Goal: Information Seeking & Learning: Learn about a topic

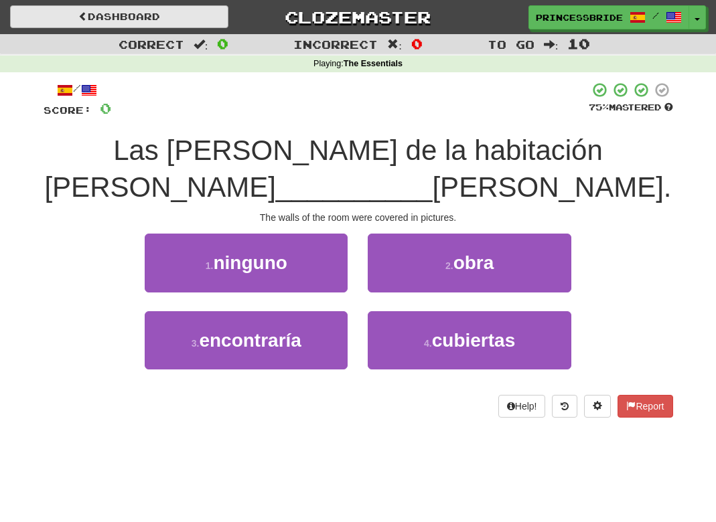
click at [124, 6] on link "Dashboard" at bounding box center [119, 16] width 218 height 23
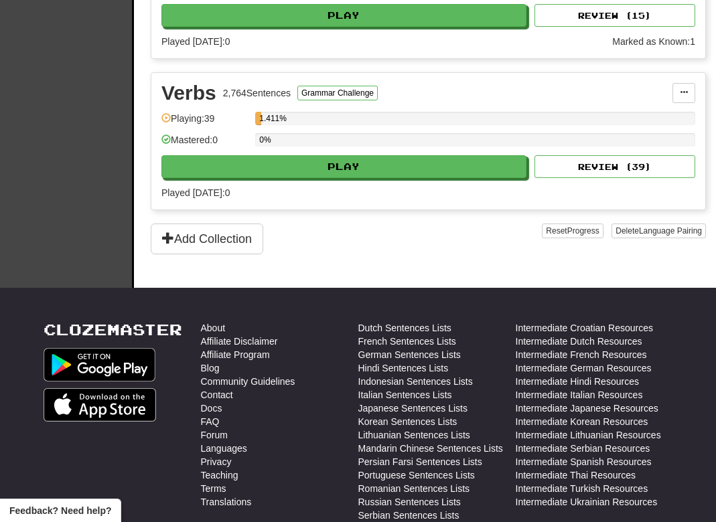
scroll to position [1300, 1]
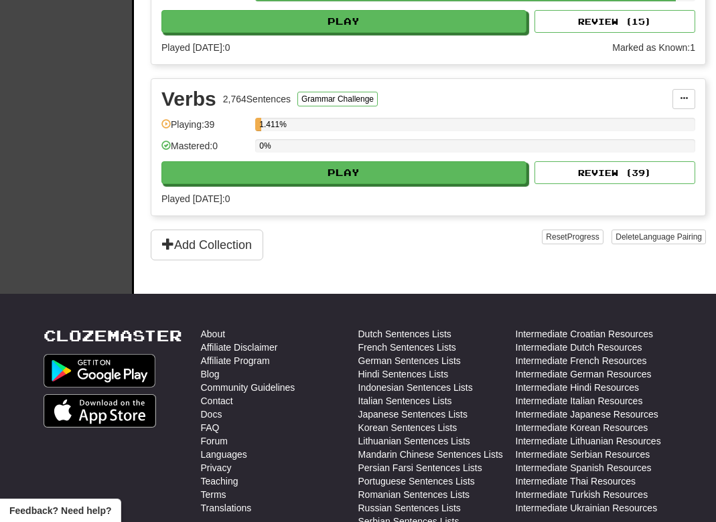
select select "**"
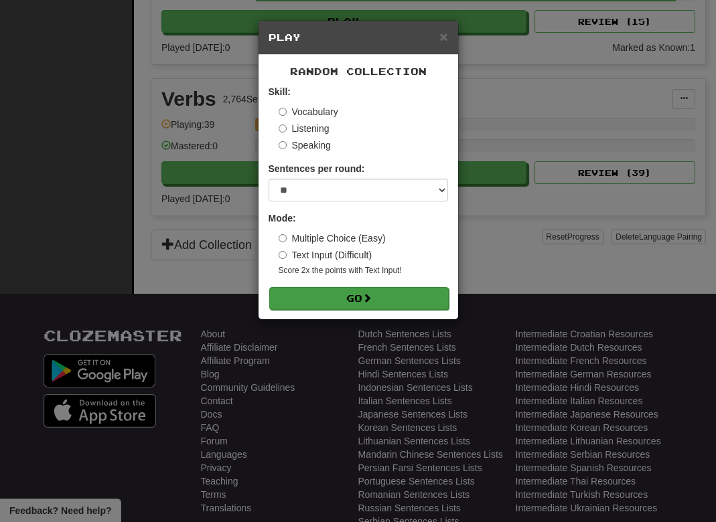
click at [349, 310] on button "Go" at bounding box center [358, 298] width 179 height 23
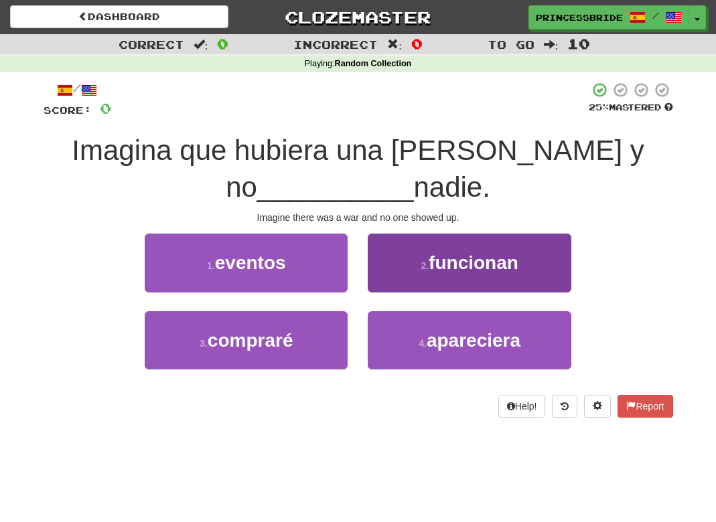
click at [396, 291] on button "2 . funcionan" at bounding box center [469, 263] width 203 height 58
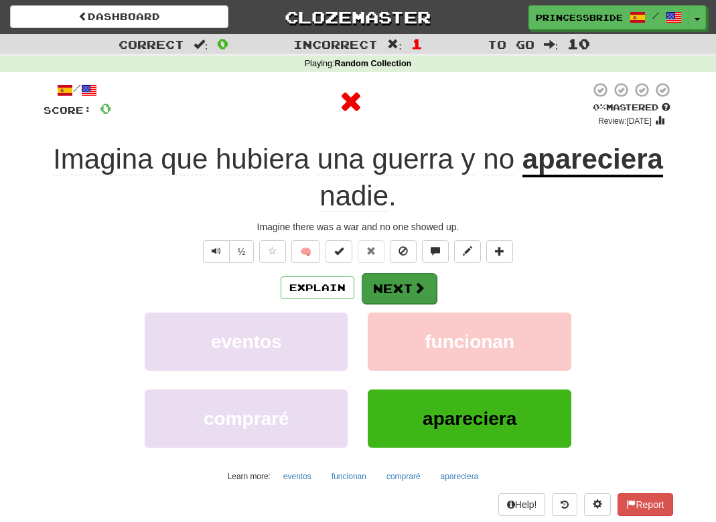
click at [408, 304] on button "Next" at bounding box center [399, 288] width 75 height 31
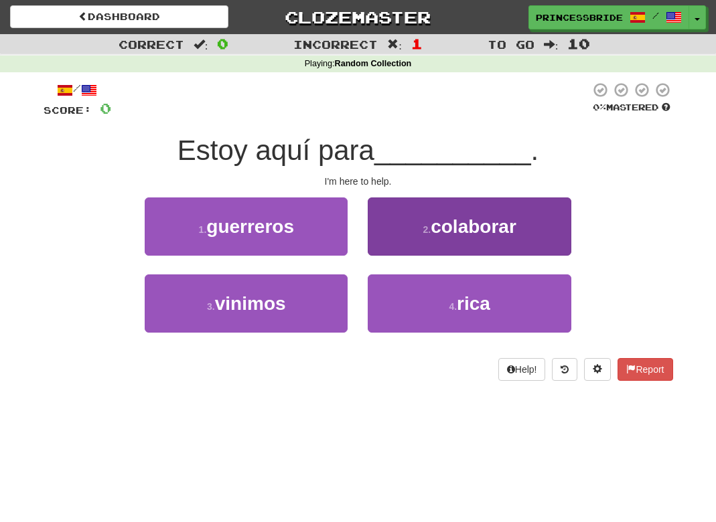
click at [389, 246] on button "2 . colaborar" at bounding box center [469, 227] width 203 height 58
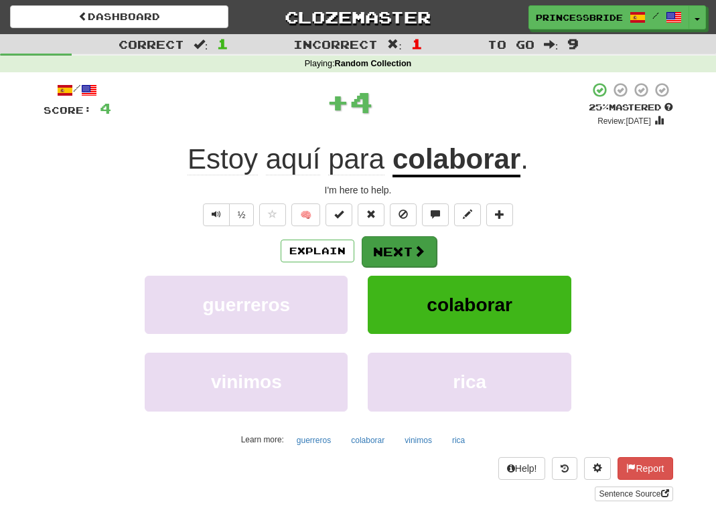
click at [406, 267] on button "Next" at bounding box center [399, 251] width 75 height 31
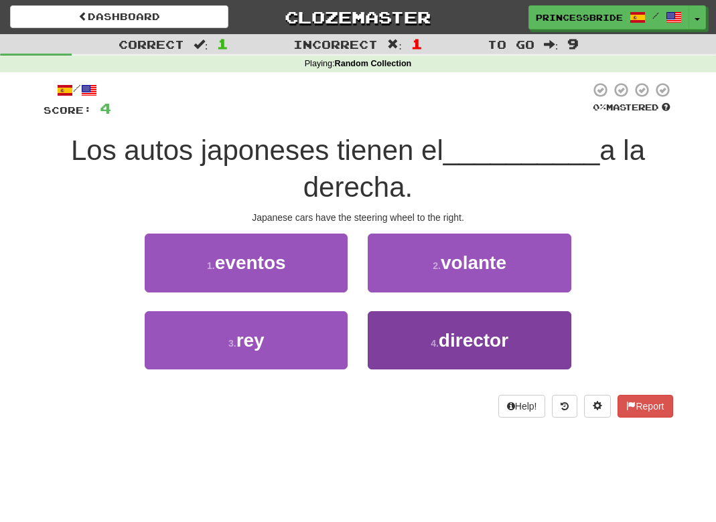
click at [410, 368] on button "4 . director" at bounding box center [469, 340] width 203 height 58
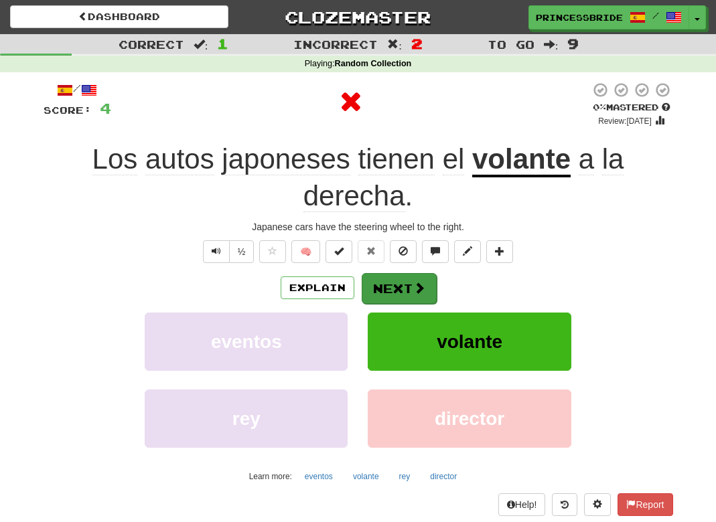
click at [404, 304] on button "Next" at bounding box center [399, 288] width 75 height 31
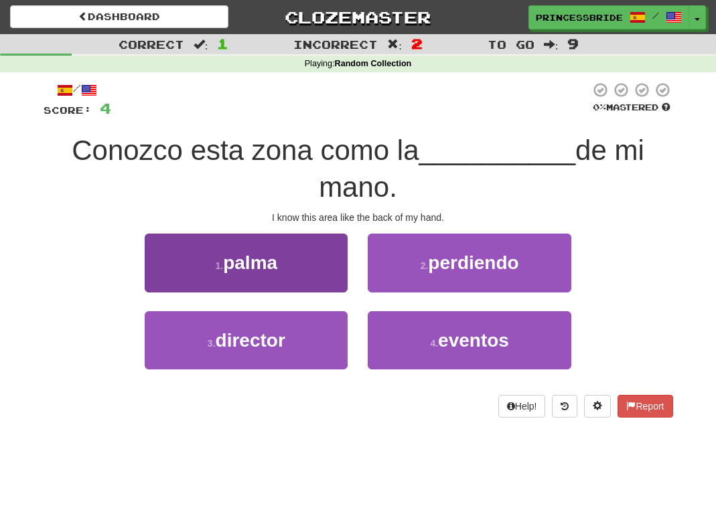
click at [216, 271] on small "1 ." at bounding box center [220, 265] width 8 height 11
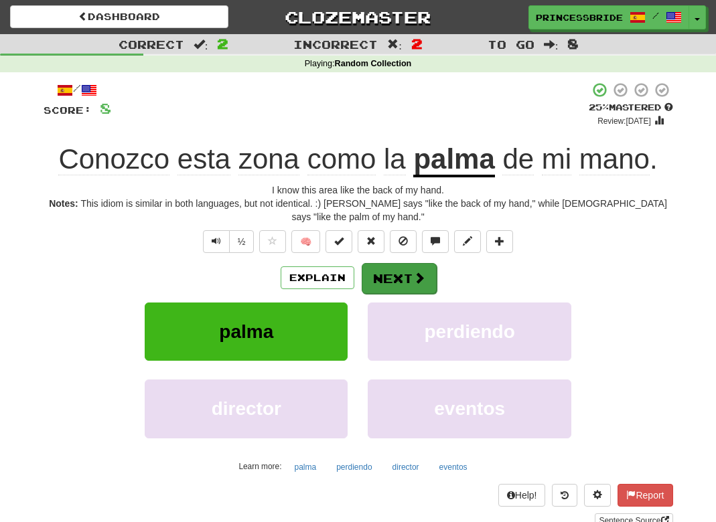
click at [394, 294] on button "Next" at bounding box center [399, 278] width 75 height 31
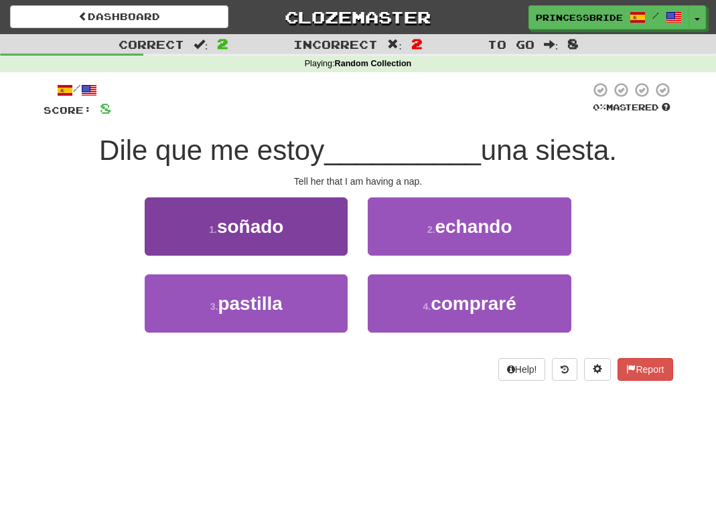
click at [159, 240] on button "1 . soñado" at bounding box center [246, 227] width 203 height 58
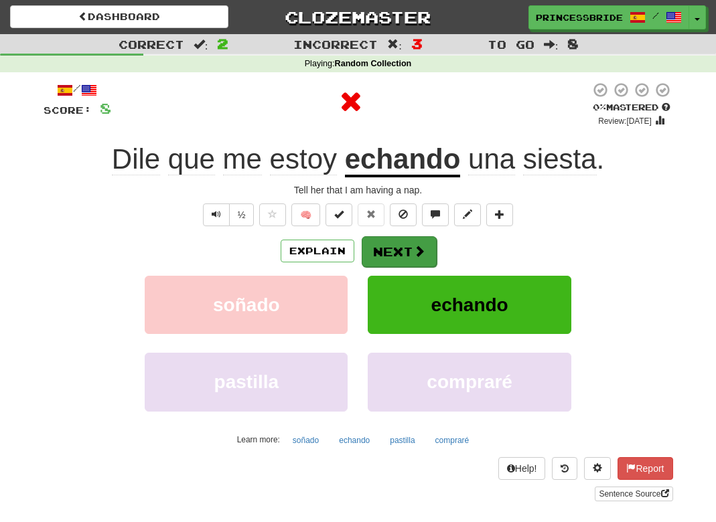
click at [408, 267] on button "Next" at bounding box center [399, 251] width 75 height 31
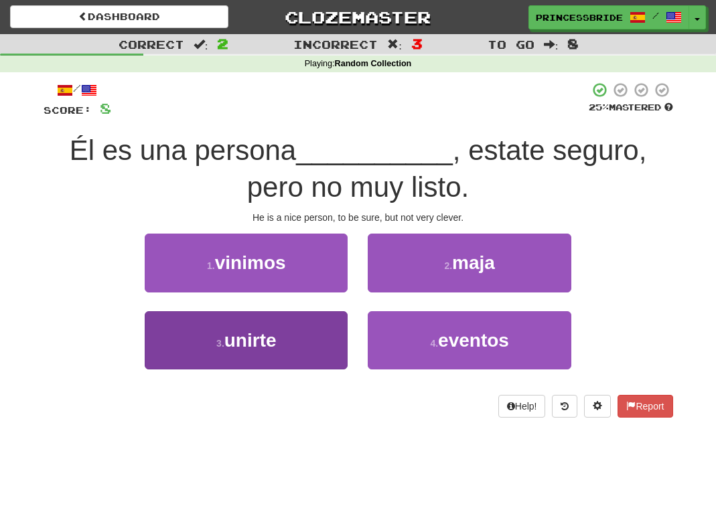
click at [188, 356] on button "3 . unirte" at bounding box center [246, 340] width 203 height 58
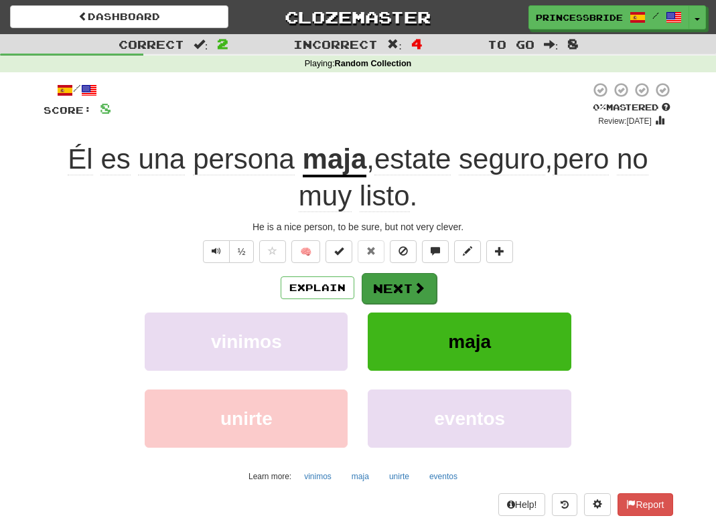
click at [411, 304] on button "Next" at bounding box center [399, 288] width 75 height 31
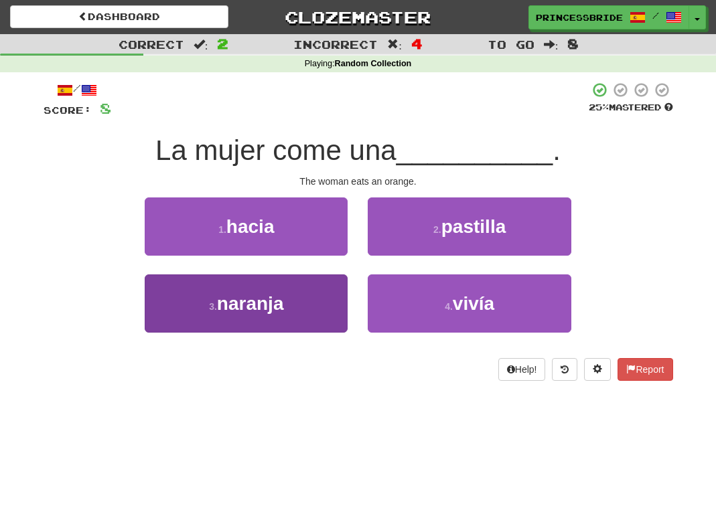
click at [156, 325] on button "3 . [GEOGRAPHIC_DATA]" at bounding box center [246, 304] width 203 height 58
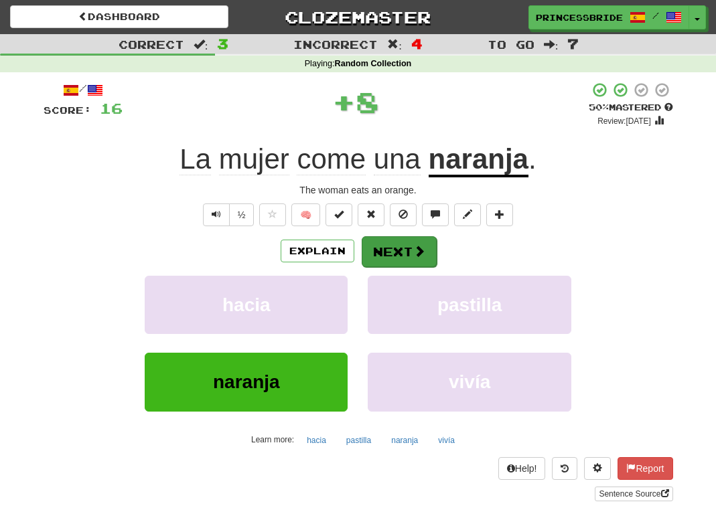
click at [425, 257] on span at bounding box center [419, 251] width 12 height 12
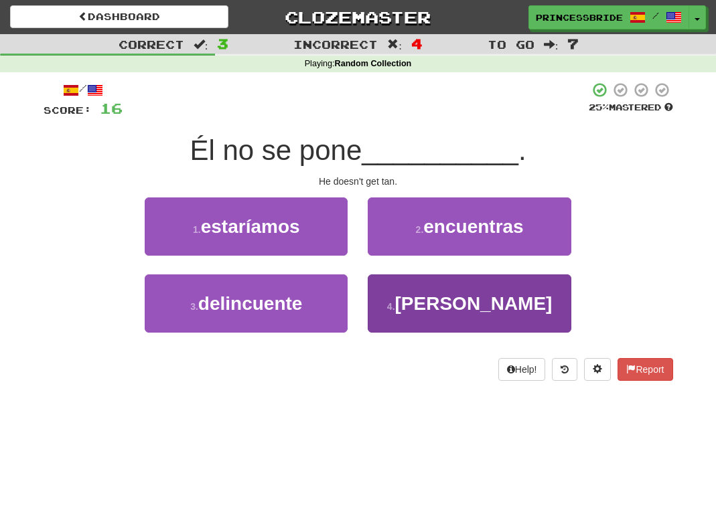
click at [378, 329] on button "4 . [PERSON_NAME]" at bounding box center [469, 304] width 203 height 58
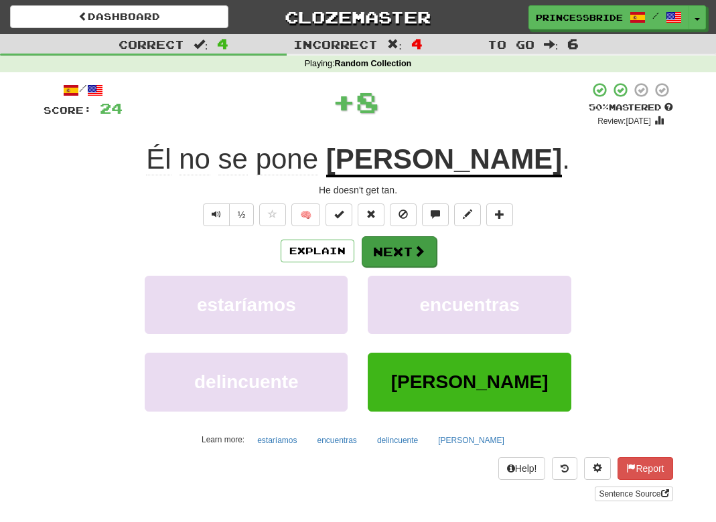
click at [416, 267] on button "Next" at bounding box center [399, 251] width 75 height 31
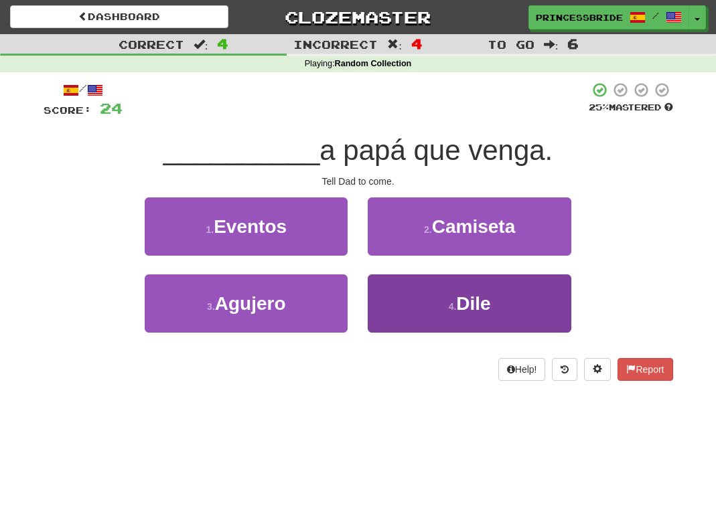
click at [394, 325] on button "4 . [GEOGRAPHIC_DATA]" at bounding box center [469, 304] width 203 height 58
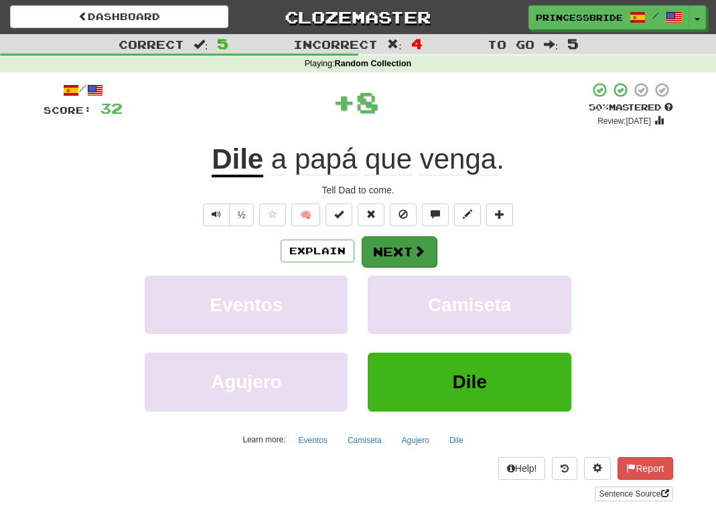
click at [415, 267] on button "Next" at bounding box center [399, 251] width 75 height 31
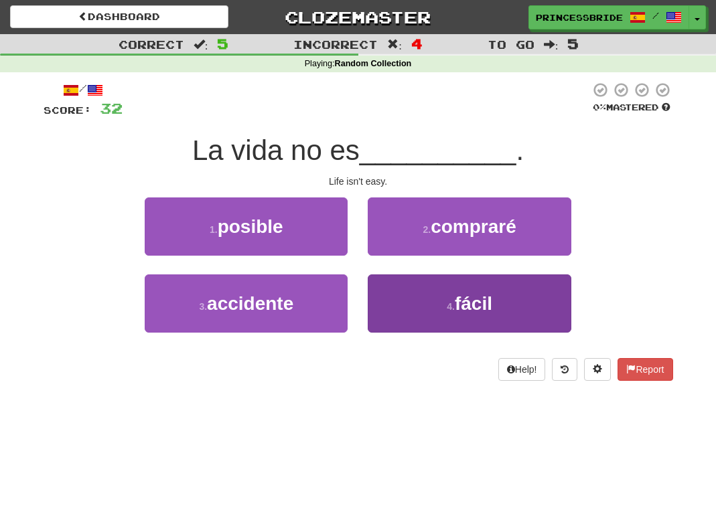
click at [394, 323] on button "4 . fácil" at bounding box center [469, 304] width 203 height 58
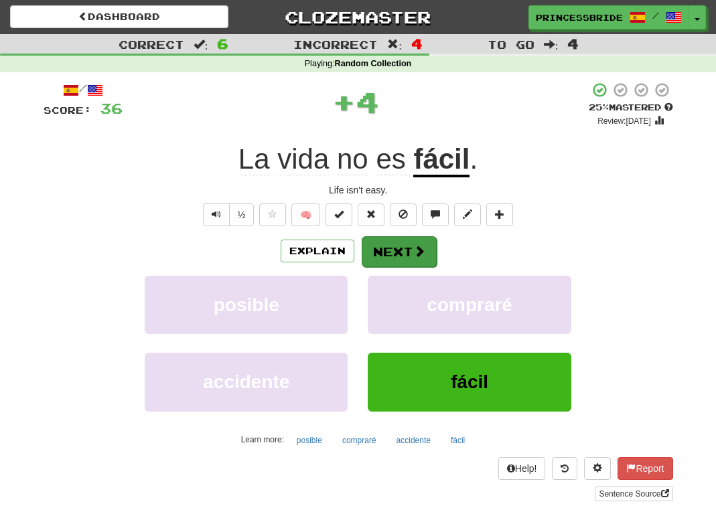
click at [408, 267] on button "Next" at bounding box center [399, 251] width 75 height 31
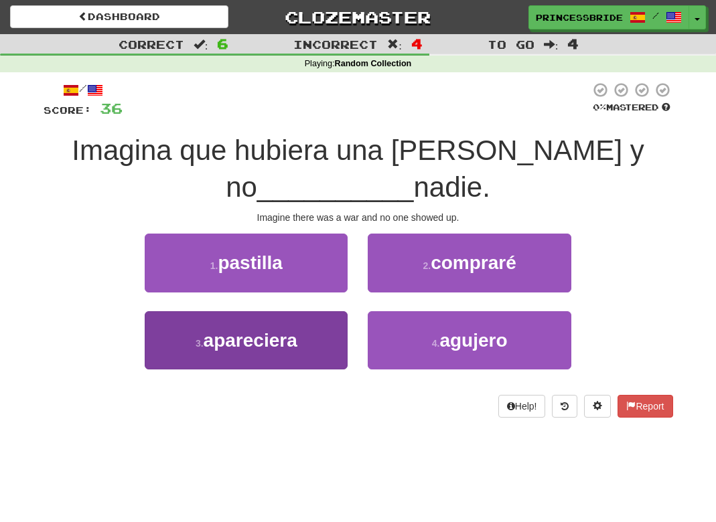
click at [326, 361] on button "3 . apareciera" at bounding box center [246, 340] width 203 height 58
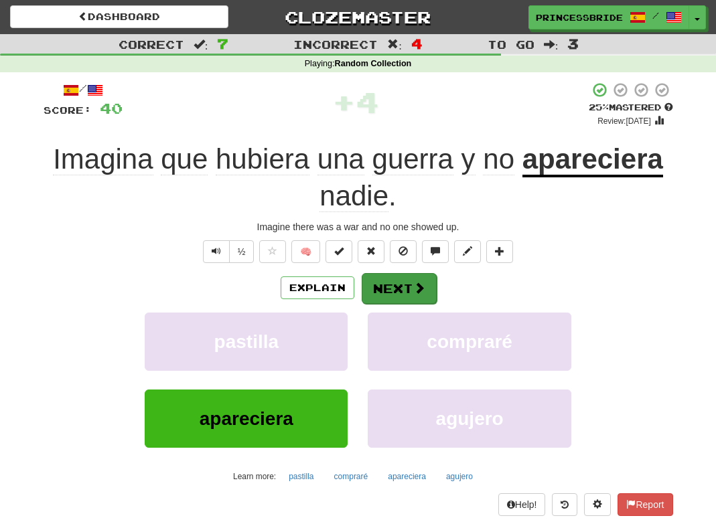
click at [418, 304] on button "Next" at bounding box center [399, 288] width 75 height 31
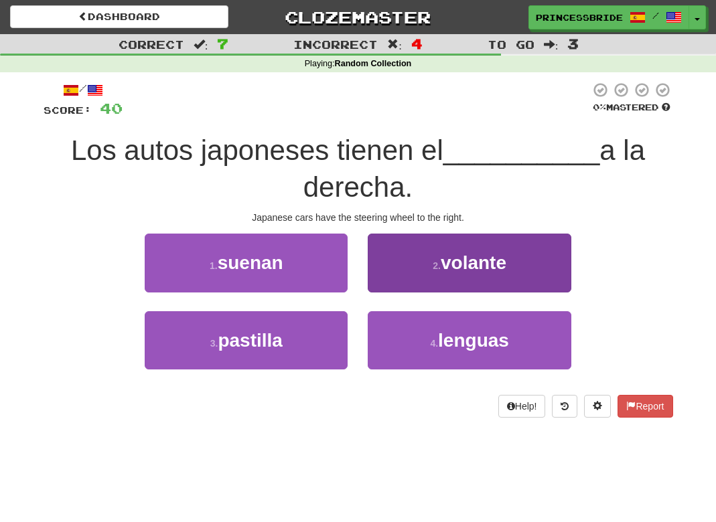
click at [394, 269] on button "2 . volante" at bounding box center [469, 263] width 203 height 58
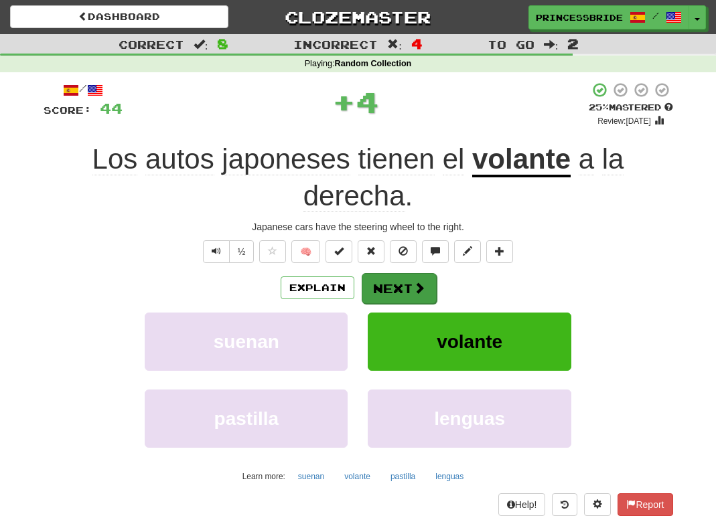
click at [397, 304] on button "Next" at bounding box center [399, 288] width 75 height 31
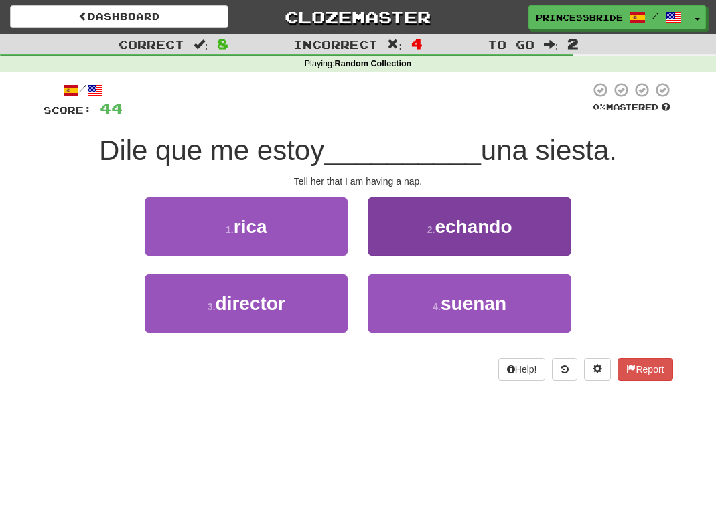
click at [387, 255] on button "2 . echando" at bounding box center [469, 227] width 203 height 58
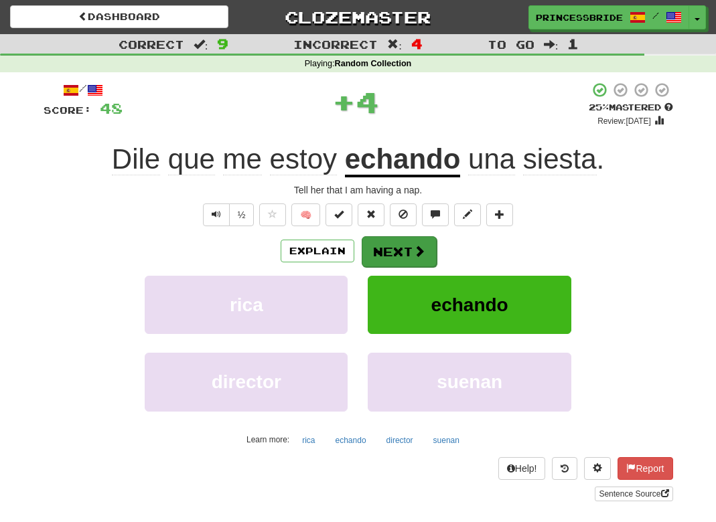
click at [406, 267] on button "Next" at bounding box center [399, 251] width 75 height 31
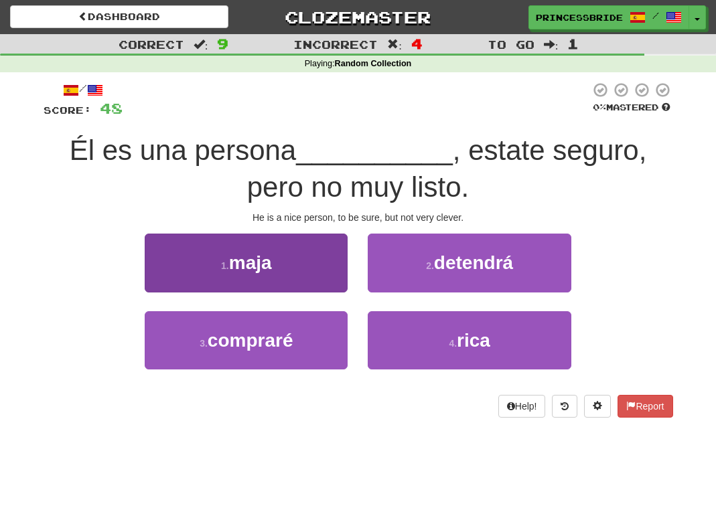
click at [187, 282] on button "1 . maja" at bounding box center [246, 263] width 203 height 58
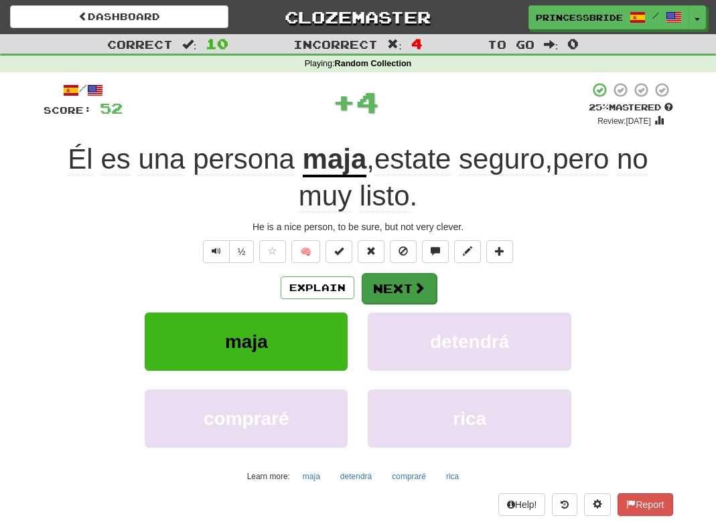
click at [418, 304] on button "Next" at bounding box center [399, 288] width 75 height 31
